Goal: Information Seeking & Learning: Find specific fact

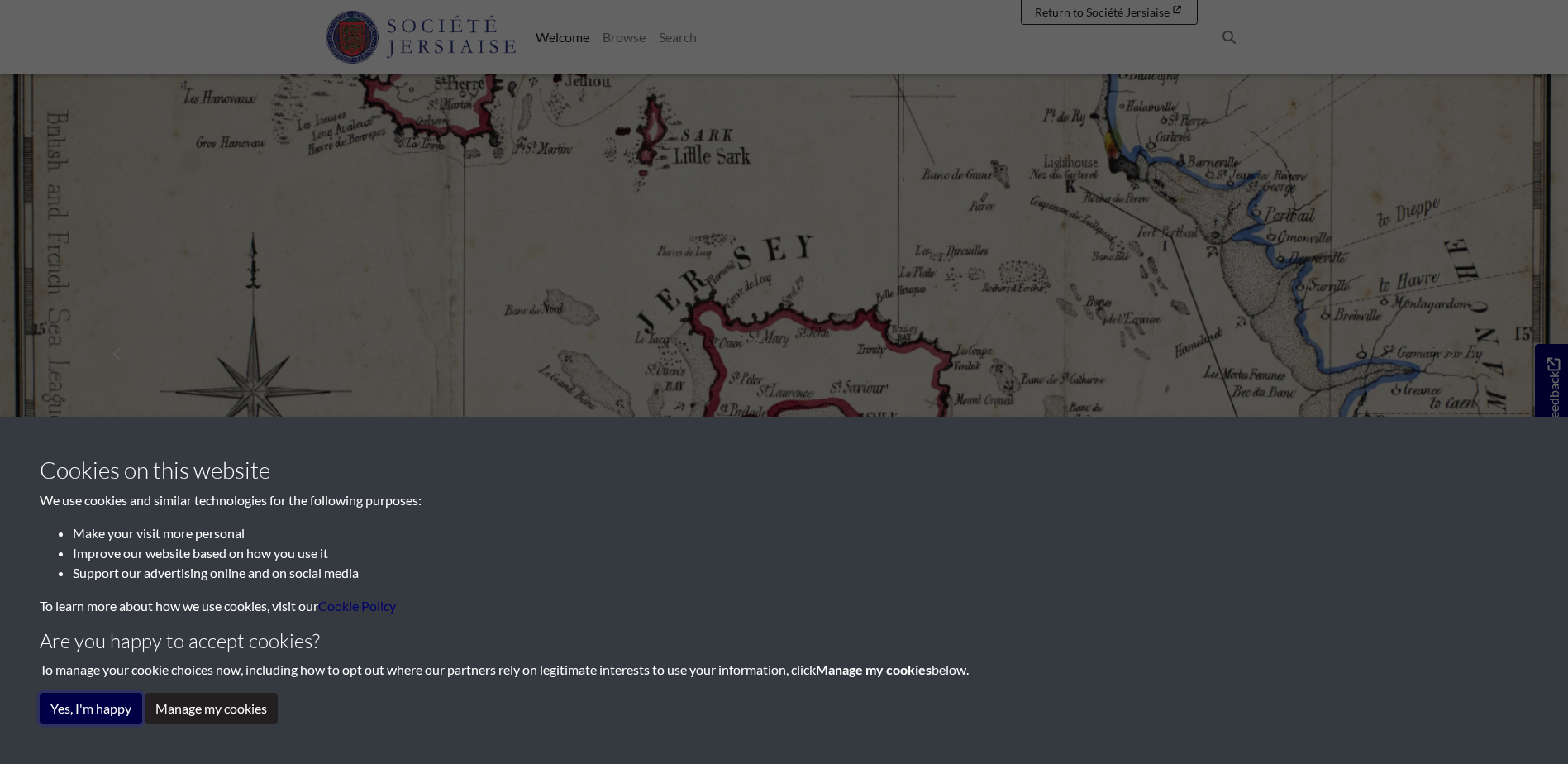
click at [62, 717] on button "Yes, I'm happy" at bounding box center [90, 709] width 103 height 32
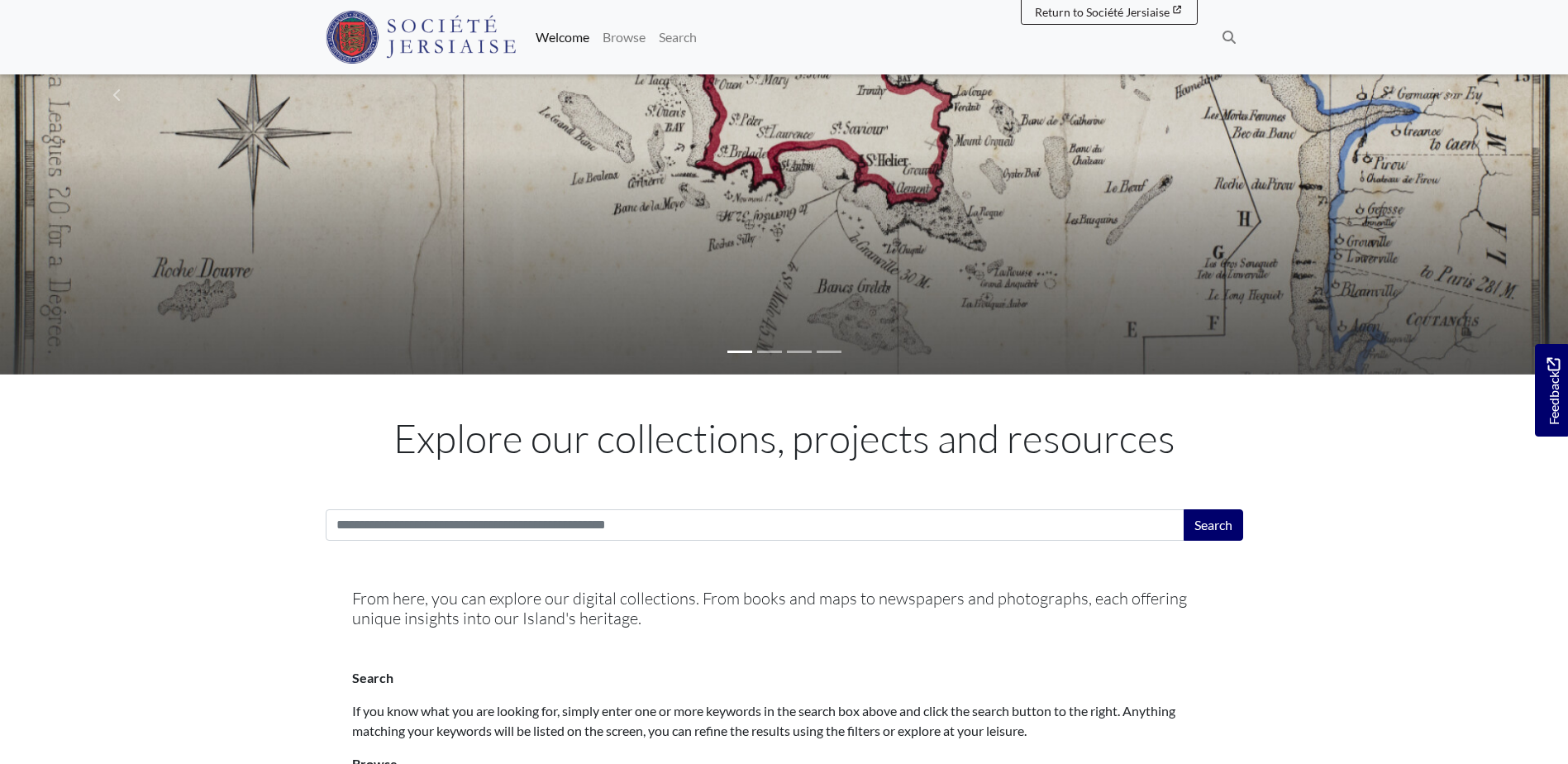
scroll to position [331, 0]
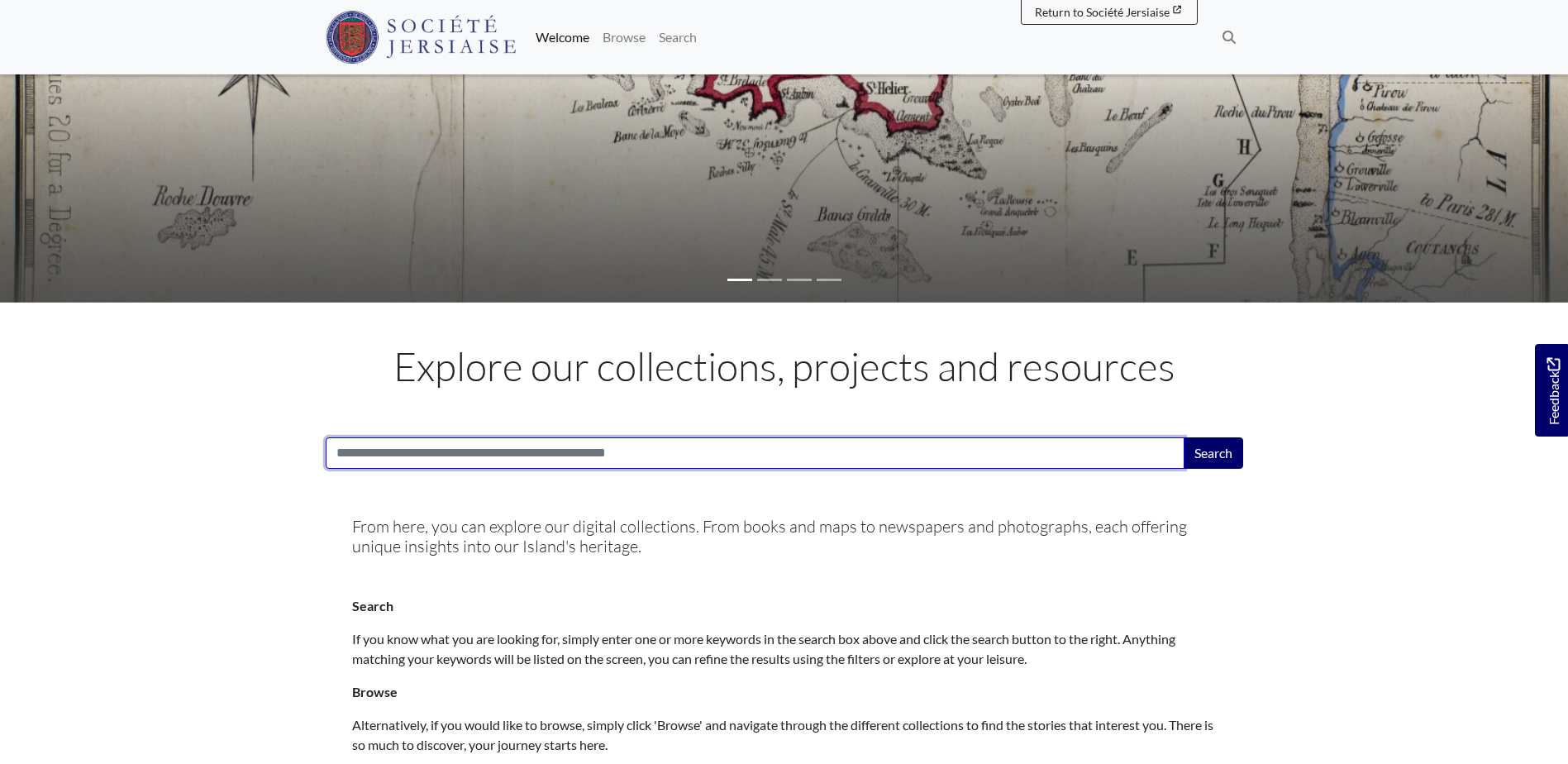
click at [530, 458] on input "Search:" at bounding box center [755, 453] width 859 height 32
type input "**********"
click at [1183, 437] on button "Search" at bounding box center [1213, 453] width 60 height 32
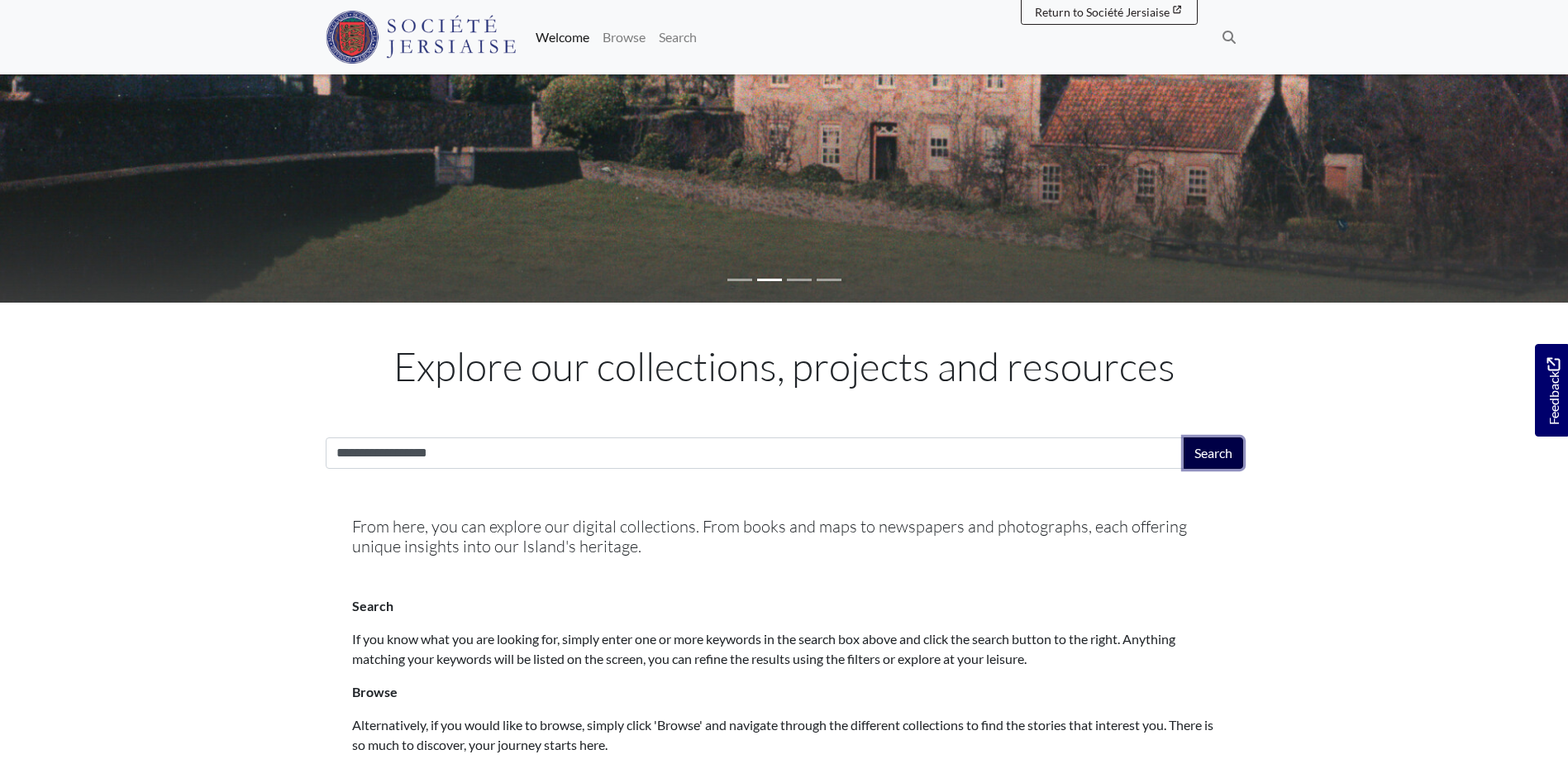
click at [1219, 465] on button "Search" at bounding box center [1213, 453] width 60 height 32
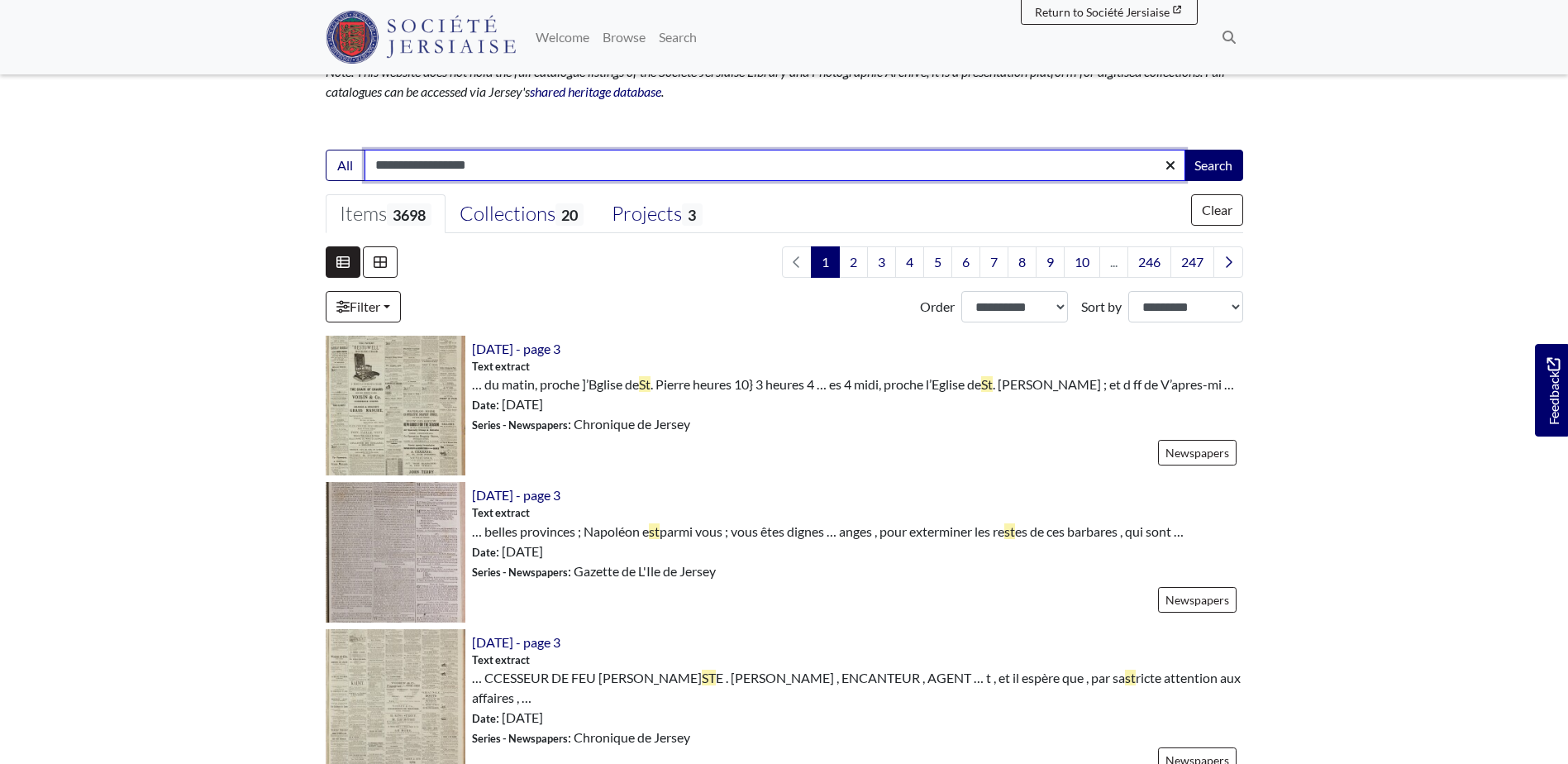
scroll to position [165, 0]
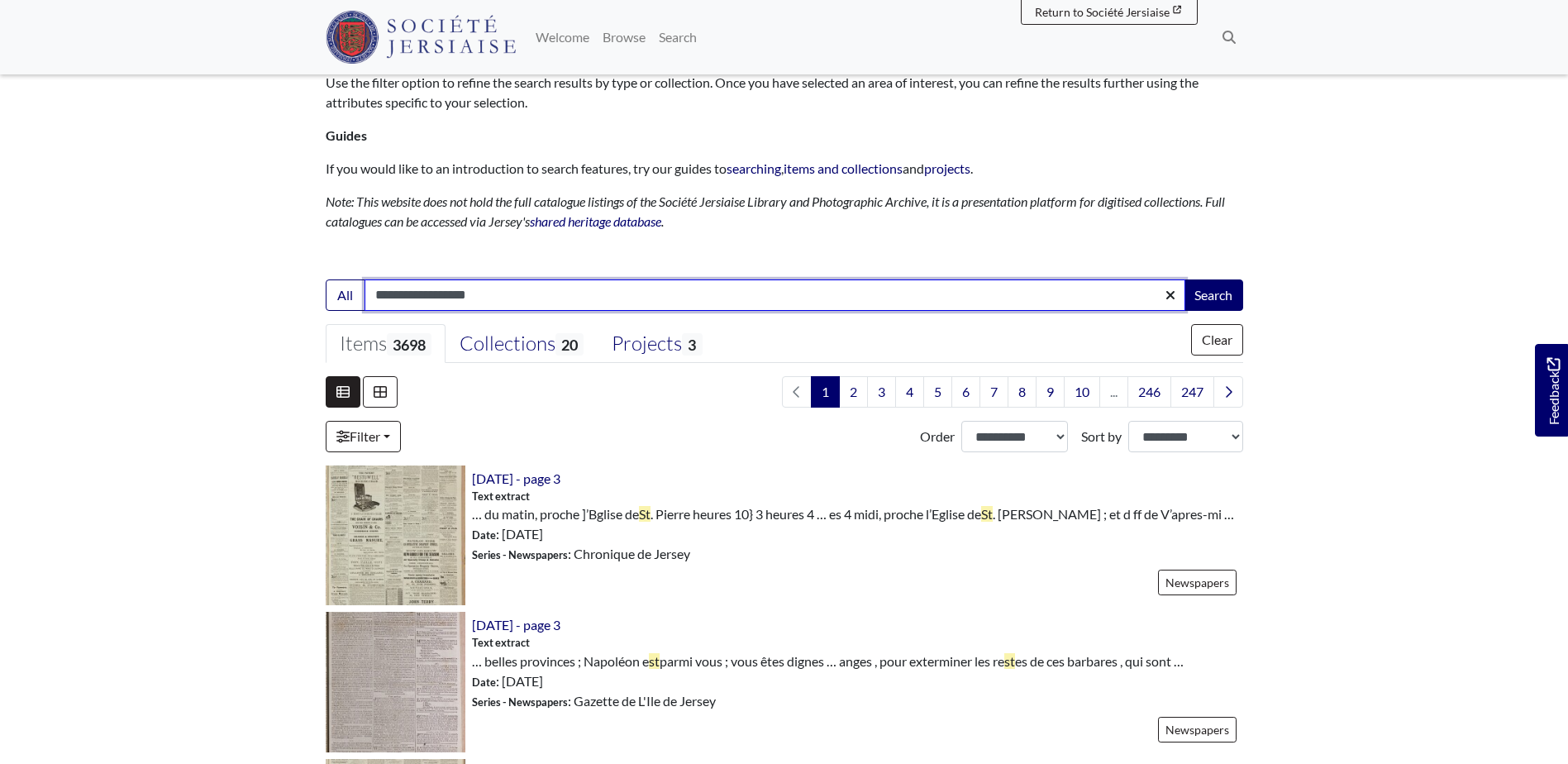
click at [524, 294] on input "**********" at bounding box center [774, 295] width 821 height 32
click at [371, 294] on input "**********" at bounding box center [774, 295] width 821 height 32
type input "**********"
click at [1183, 279] on button "Search" at bounding box center [1213, 295] width 60 height 32
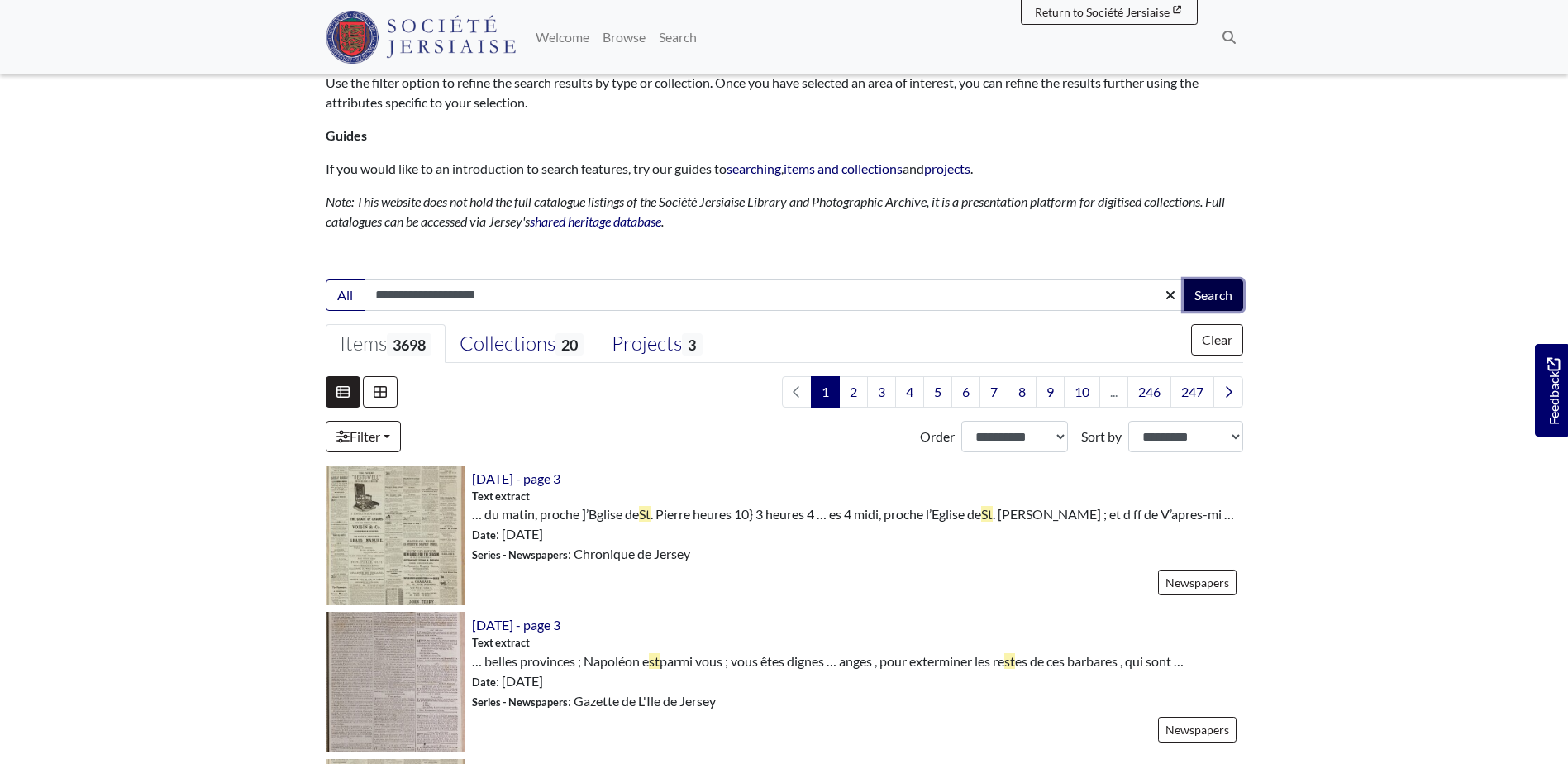
click at [1219, 292] on button "Search" at bounding box center [1213, 295] width 60 height 32
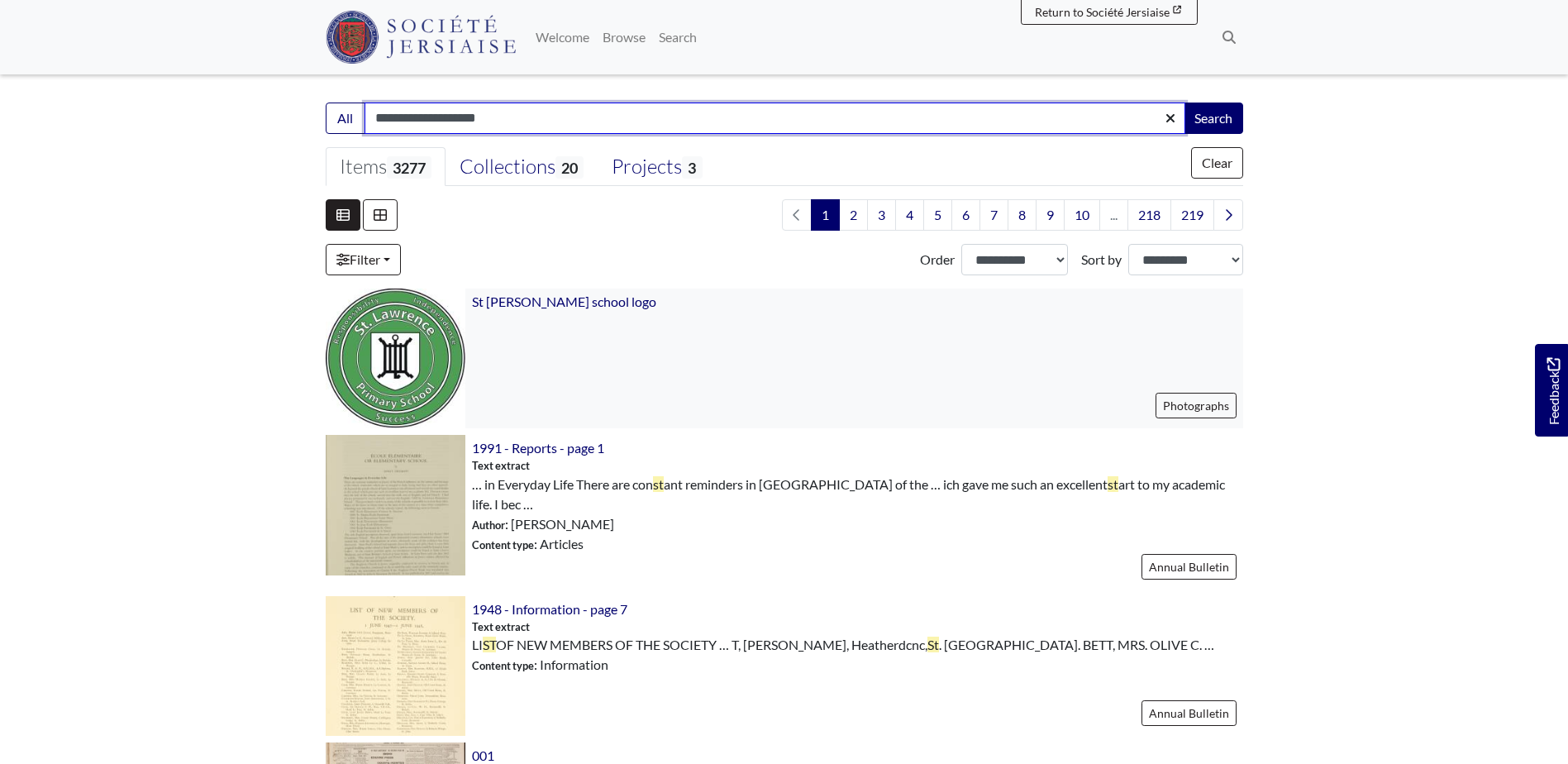
scroll to position [414, 0]
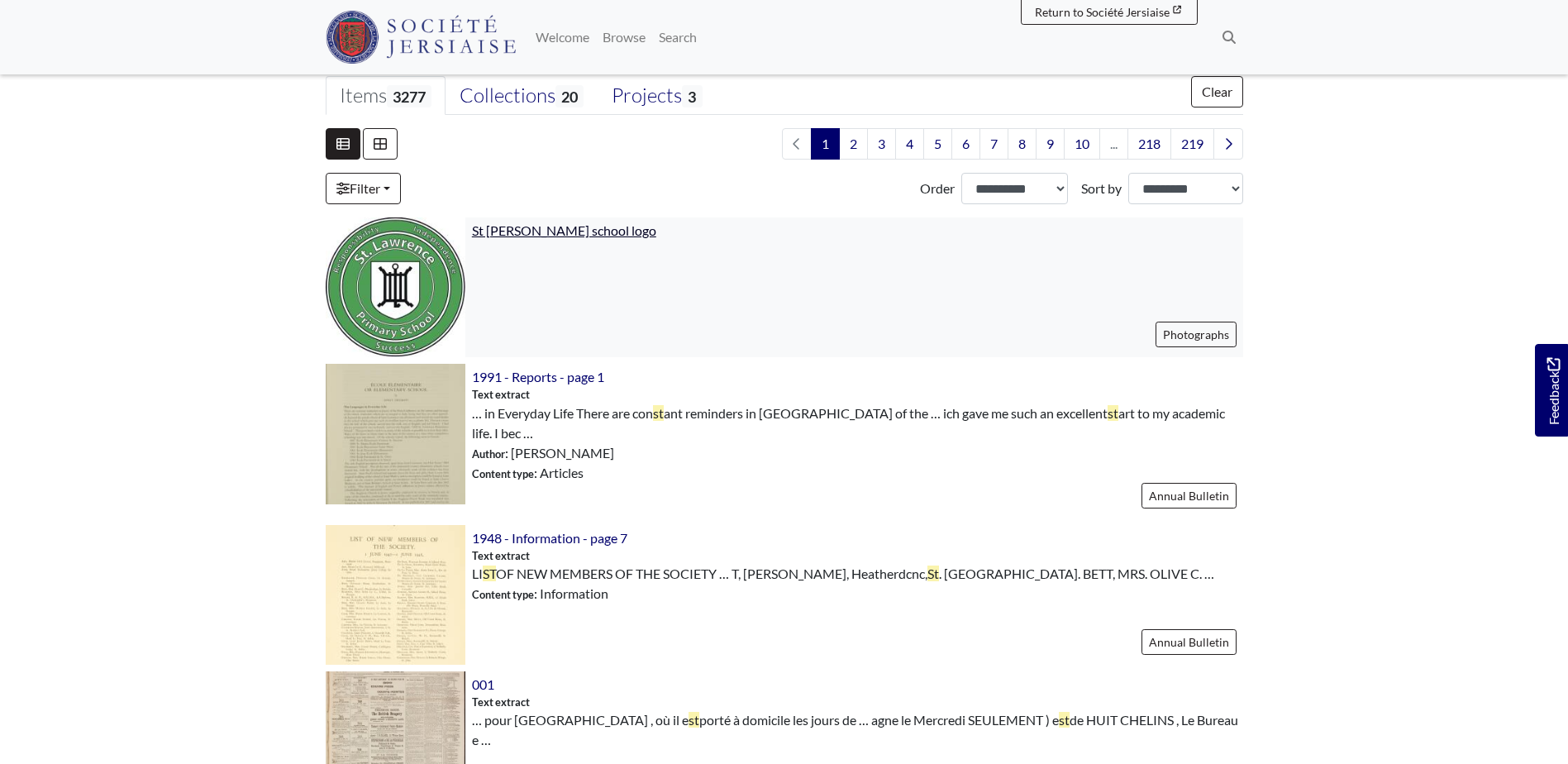
click at [527, 231] on span "St lawrence school logo" at bounding box center [565, 230] width 184 height 16
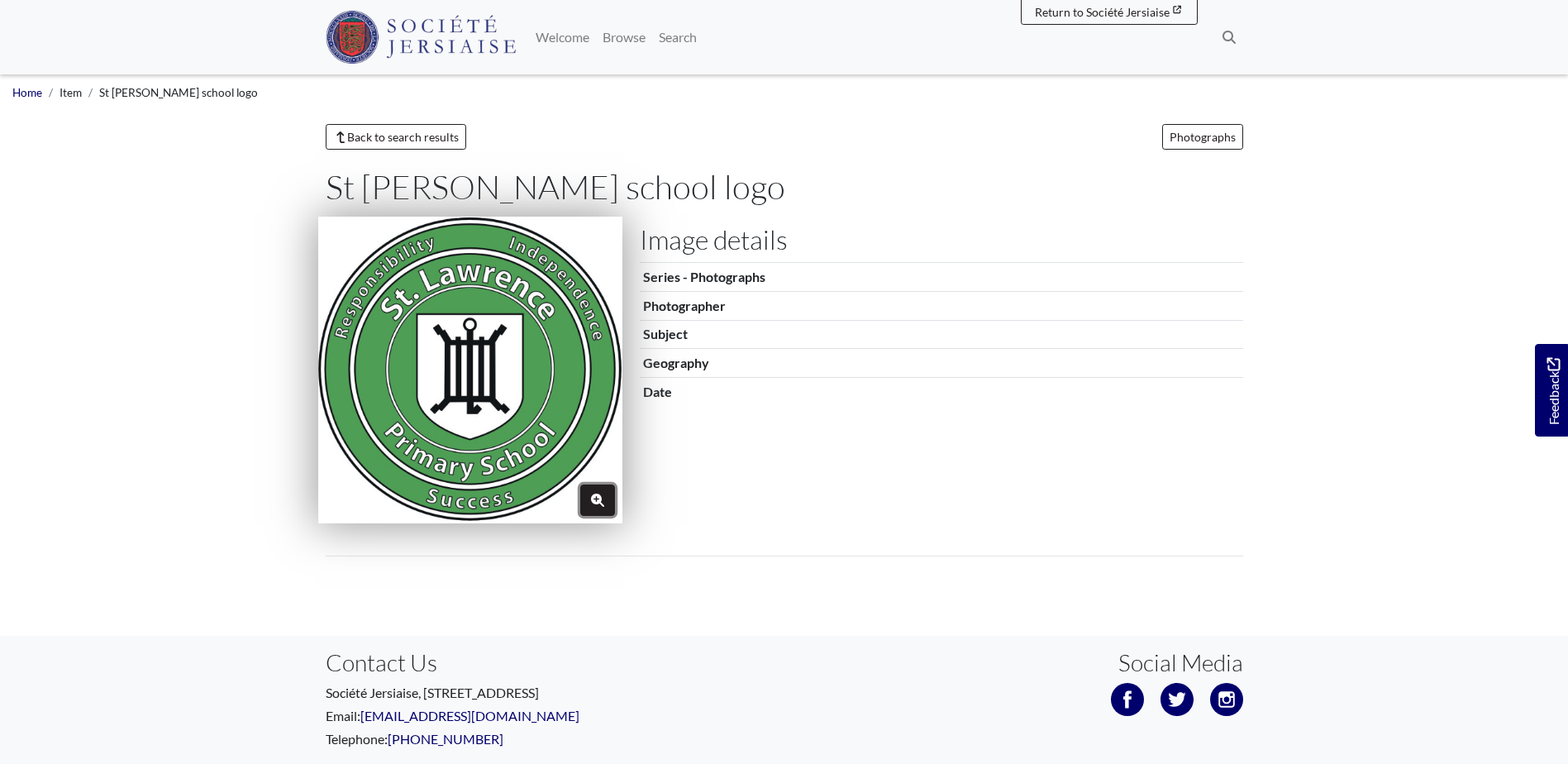
click at [599, 502] on icon "Zoom" at bounding box center [597, 500] width 13 height 13
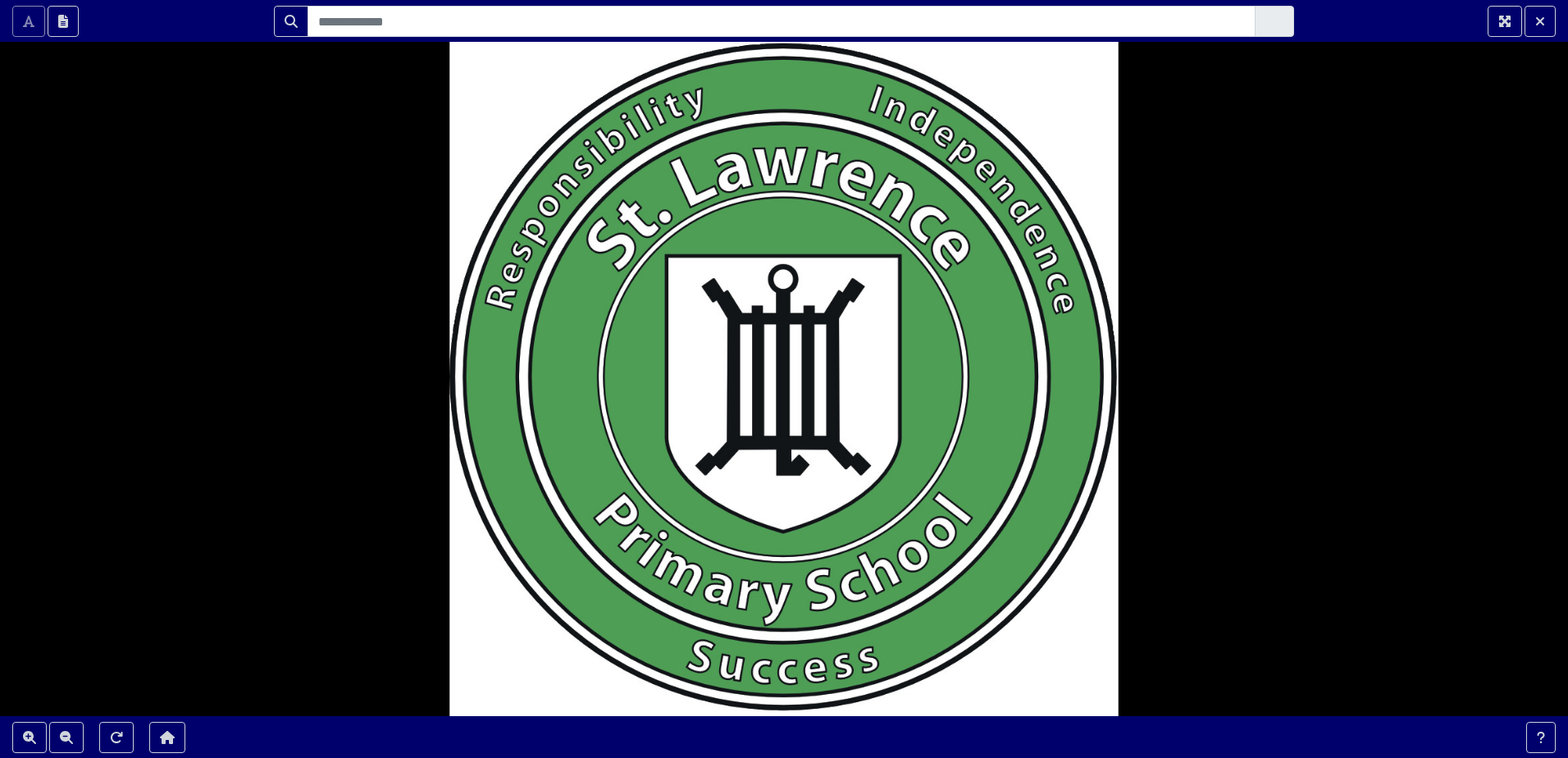
drag, startPoint x: 808, startPoint y: 329, endPoint x: 1255, endPoint y: 337, distance: 447.1
click at [1255, 337] on div at bounding box center [784, 379] width 1568 height 758
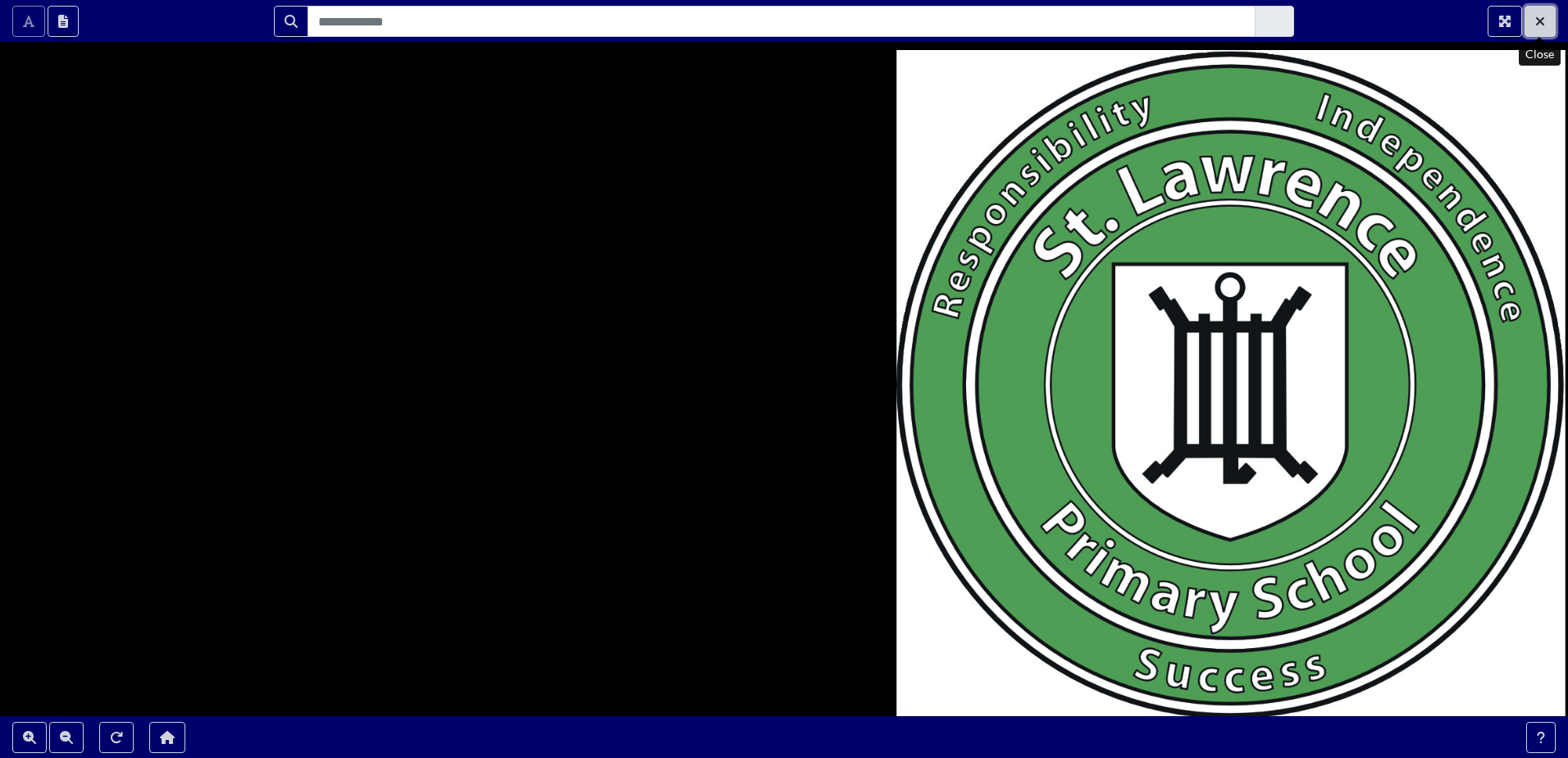
click at [1538, 20] on icon "Exit Fullscreen" at bounding box center [1540, 21] width 8 height 8
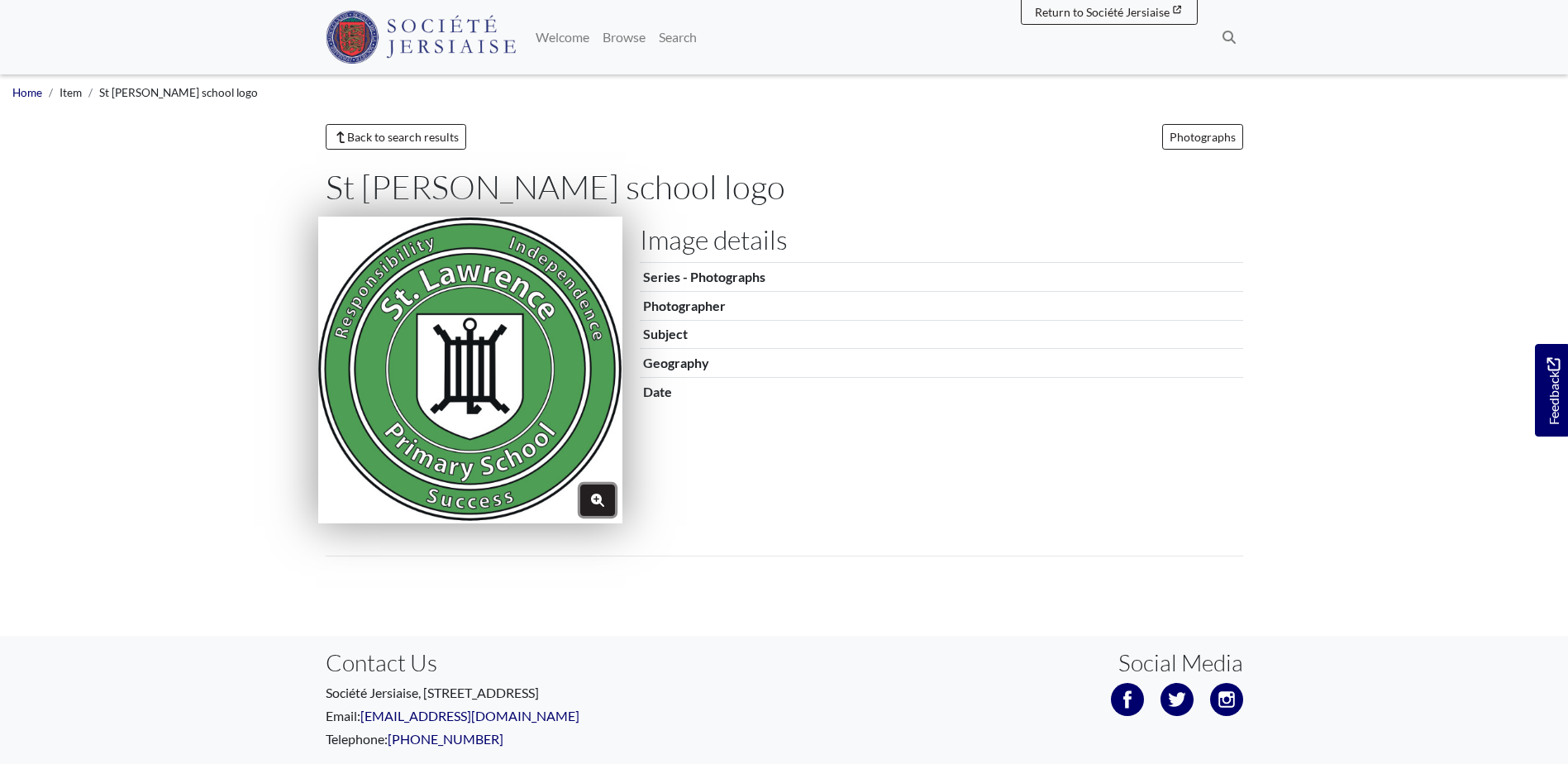
click at [591, 506] on icon "Zoom" at bounding box center [597, 500] width 13 height 13
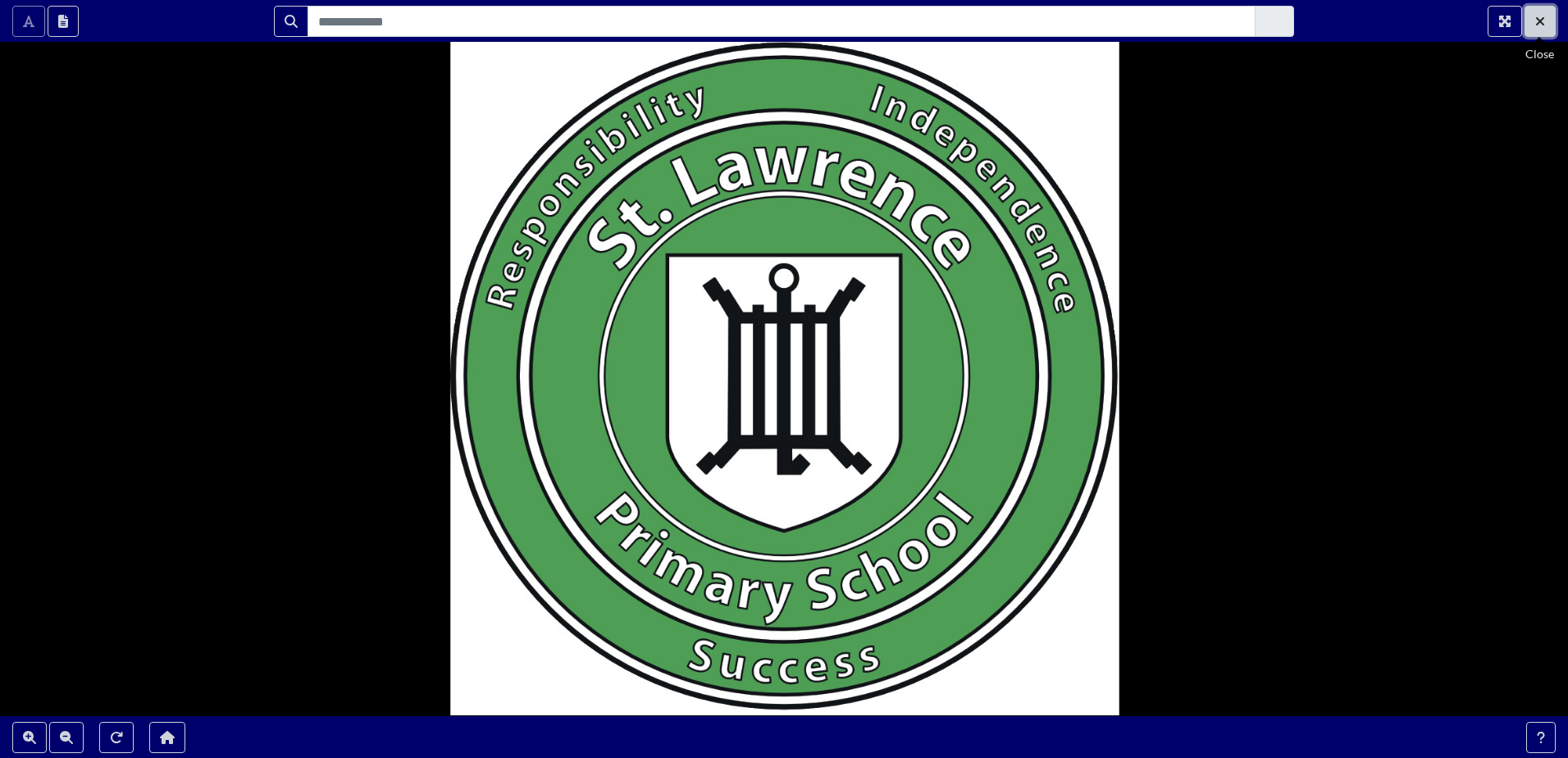
click at [1528, 10] on button "Exit Fullscreen" at bounding box center [1540, 22] width 31 height 31
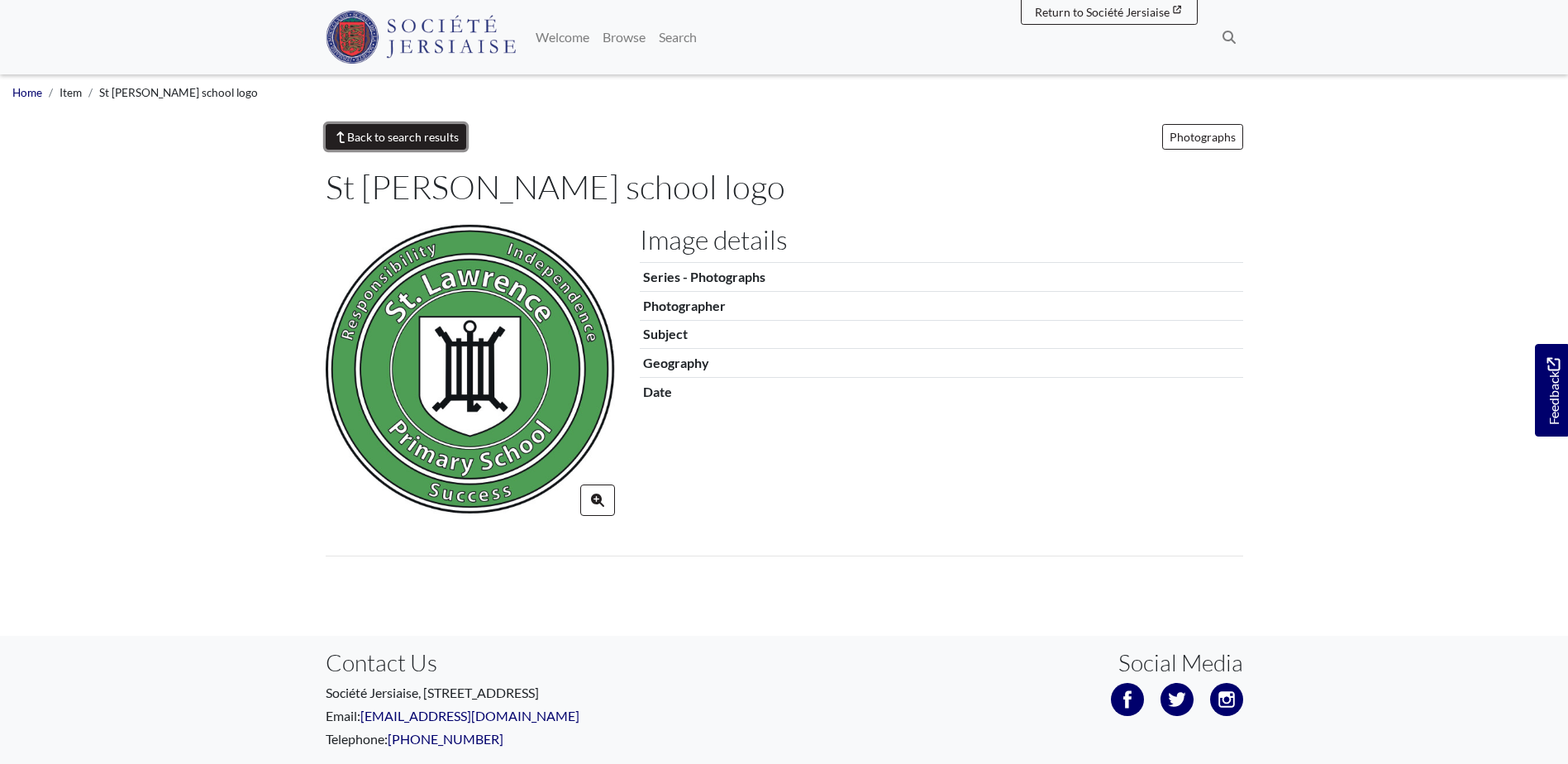
click at [423, 135] on link "Back to search results" at bounding box center [396, 136] width 141 height 25
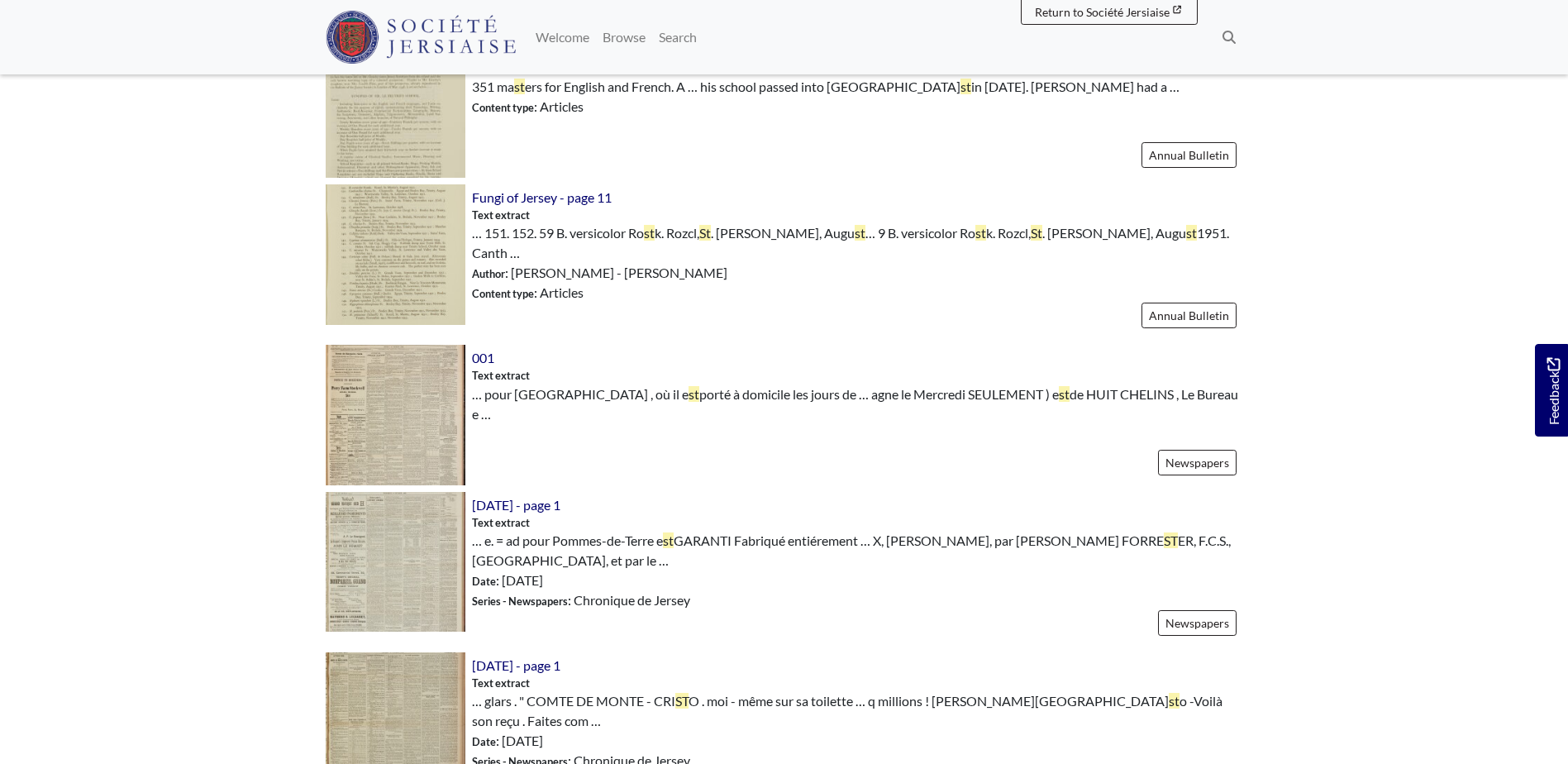
scroll to position [1488, 0]
